Goal: Share content: Share content

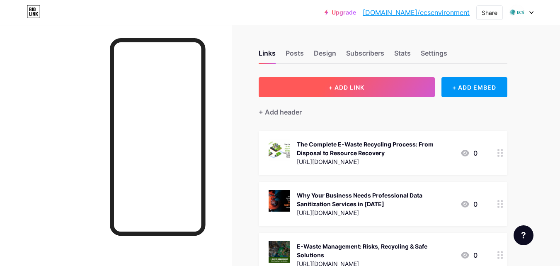
click at [345, 91] on button "+ ADD LINK" at bounding box center [346, 87] width 176 height 20
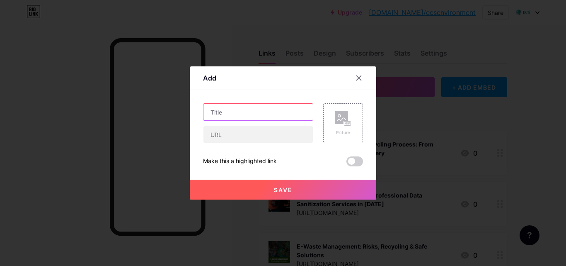
click at [238, 115] on input "text" at bounding box center [257, 112] width 109 height 17
click at [217, 114] on input "text" at bounding box center [257, 112] width 109 height 17
paste input "E-Waste Disposal across [GEOGRAPHIC_DATA]: Safe, Sustainable, and Regional Solu…"
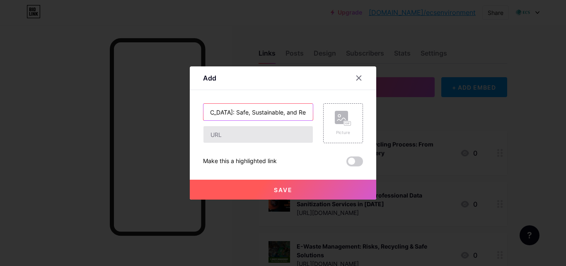
type input "E-Waste Disposal across [GEOGRAPHIC_DATA]: Safe, Sustainable, and Regional Solu…"
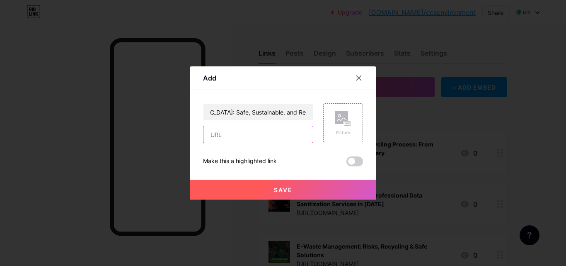
scroll to position [0, 0]
click at [224, 133] on input "text" at bounding box center [257, 134] width 109 height 17
click at [231, 130] on input "text" at bounding box center [257, 134] width 109 height 17
paste input "[URL][DOMAIN_NAME]"
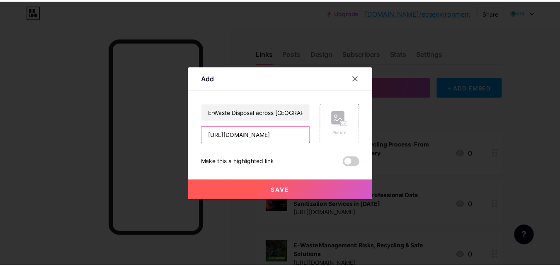
scroll to position [0, 198]
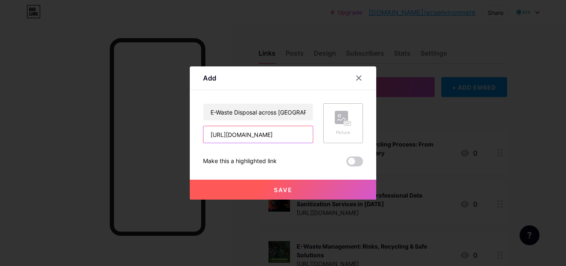
type input "[URL][DOMAIN_NAME]"
click at [348, 123] on icon at bounding box center [348, 123] width 0 height 2
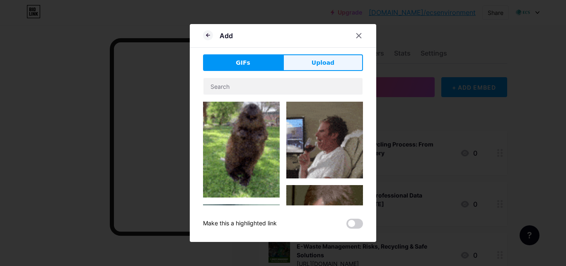
click at [329, 62] on span "Upload" at bounding box center [322, 62] width 23 height 9
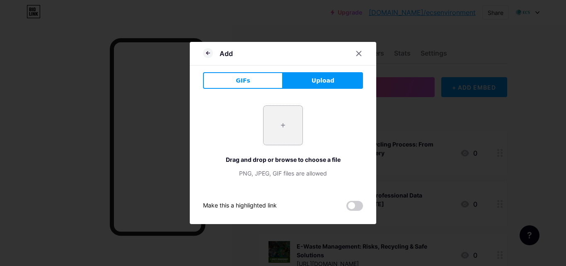
click at [284, 120] on input "file" at bounding box center [282, 125] width 39 height 39
type input "C:\fakepath\e‑Waste-Disposal-Across-[GEOGRAPHIC_DATA]-Safe-Sustainable-and-Regi…"
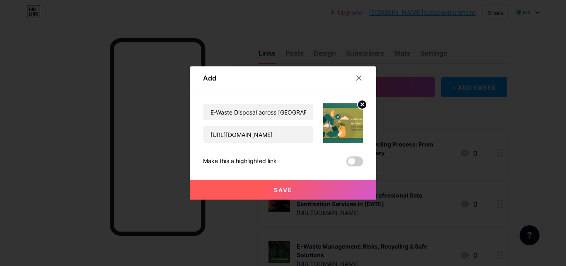
click at [287, 186] on span "Save" at bounding box center [283, 189] width 19 height 7
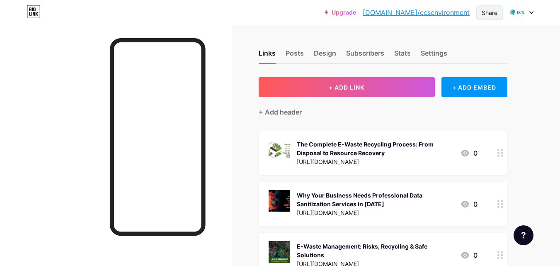
click at [488, 12] on div "Share" at bounding box center [489, 12] width 16 height 9
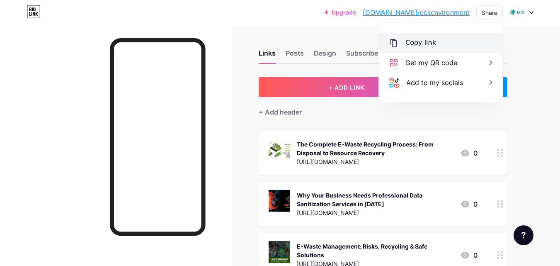
click at [433, 44] on div "Copy link" at bounding box center [440, 43] width 123 height 20
